Goal: Task Accomplishment & Management: Use online tool/utility

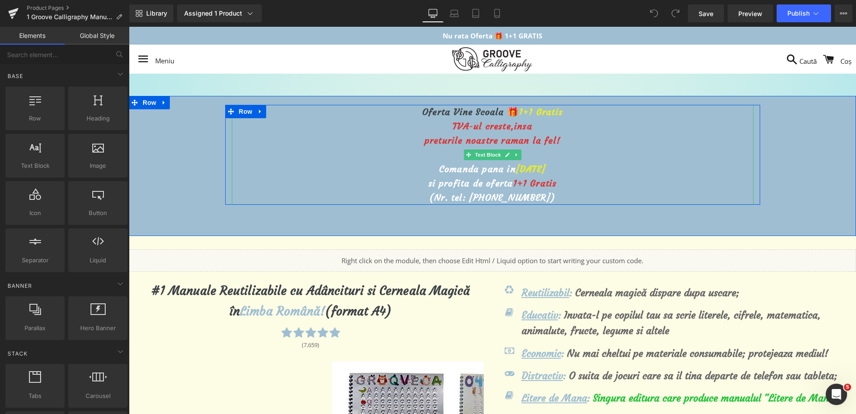
click at [516, 166] on span "[DATE]" at bounding box center [531, 168] width 30 height 11
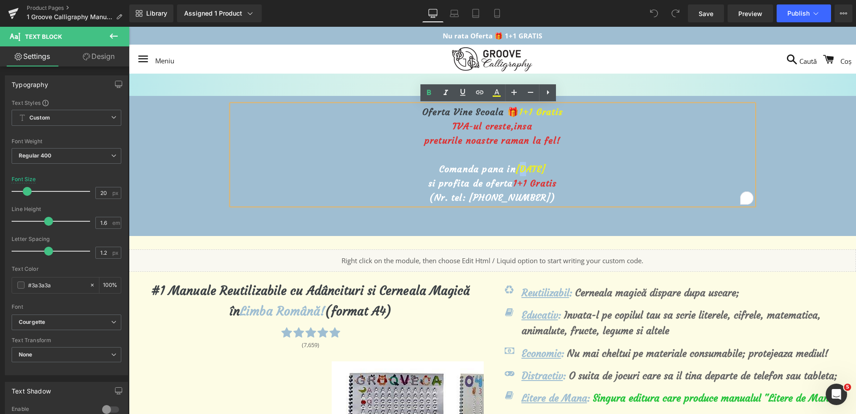
drag, startPoint x: 508, startPoint y: 170, endPoint x: 503, endPoint y: 170, distance: 4.9
click at [516, 170] on span "[DATE]" at bounding box center [531, 168] width 30 height 11
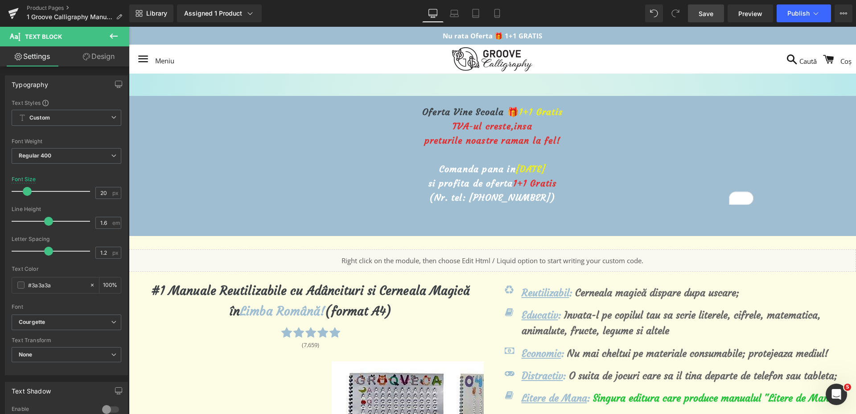
click at [712, 9] on span "Save" at bounding box center [706, 13] width 15 height 9
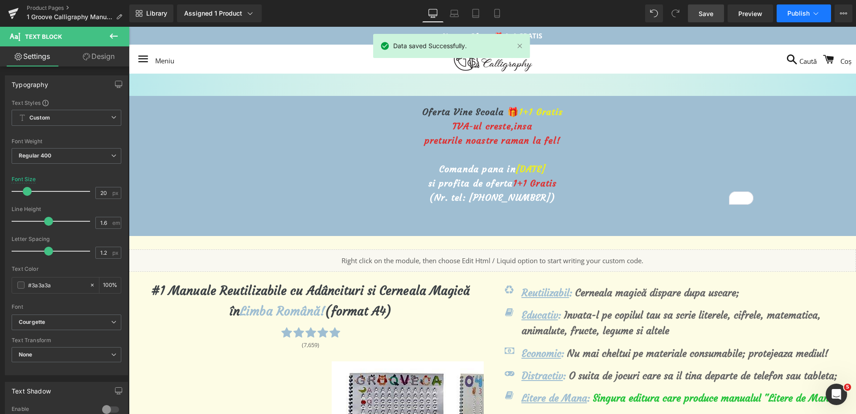
click at [795, 10] on span "Publish" at bounding box center [799, 13] width 22 height 7
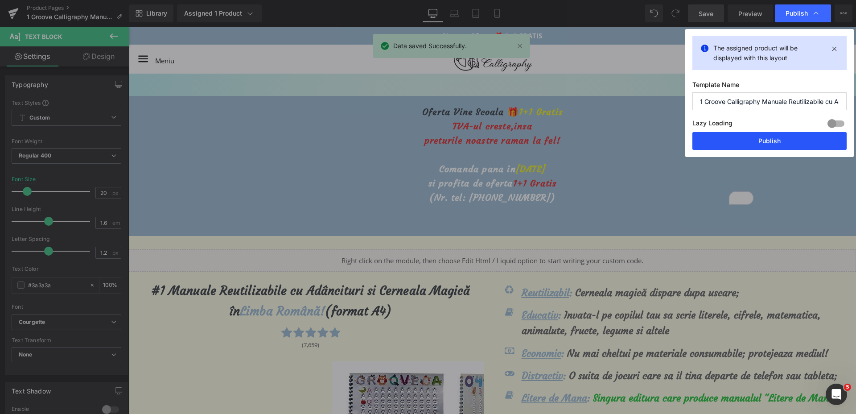
click at [726, 134] on button "Publish" at bounding box center [770, 141] width 154 height 18
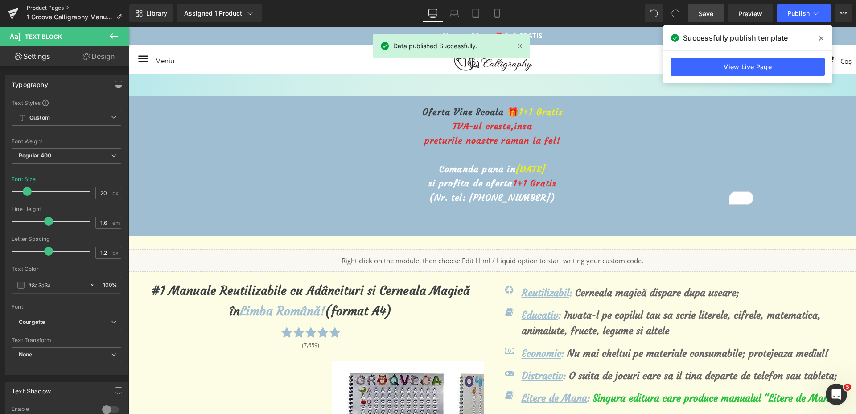
click at [36, 6] on link "Product Pages" at bounding box center [78, 7] width 103 height 7
